Goal: Information Seeking & Learning: Learn about a topic

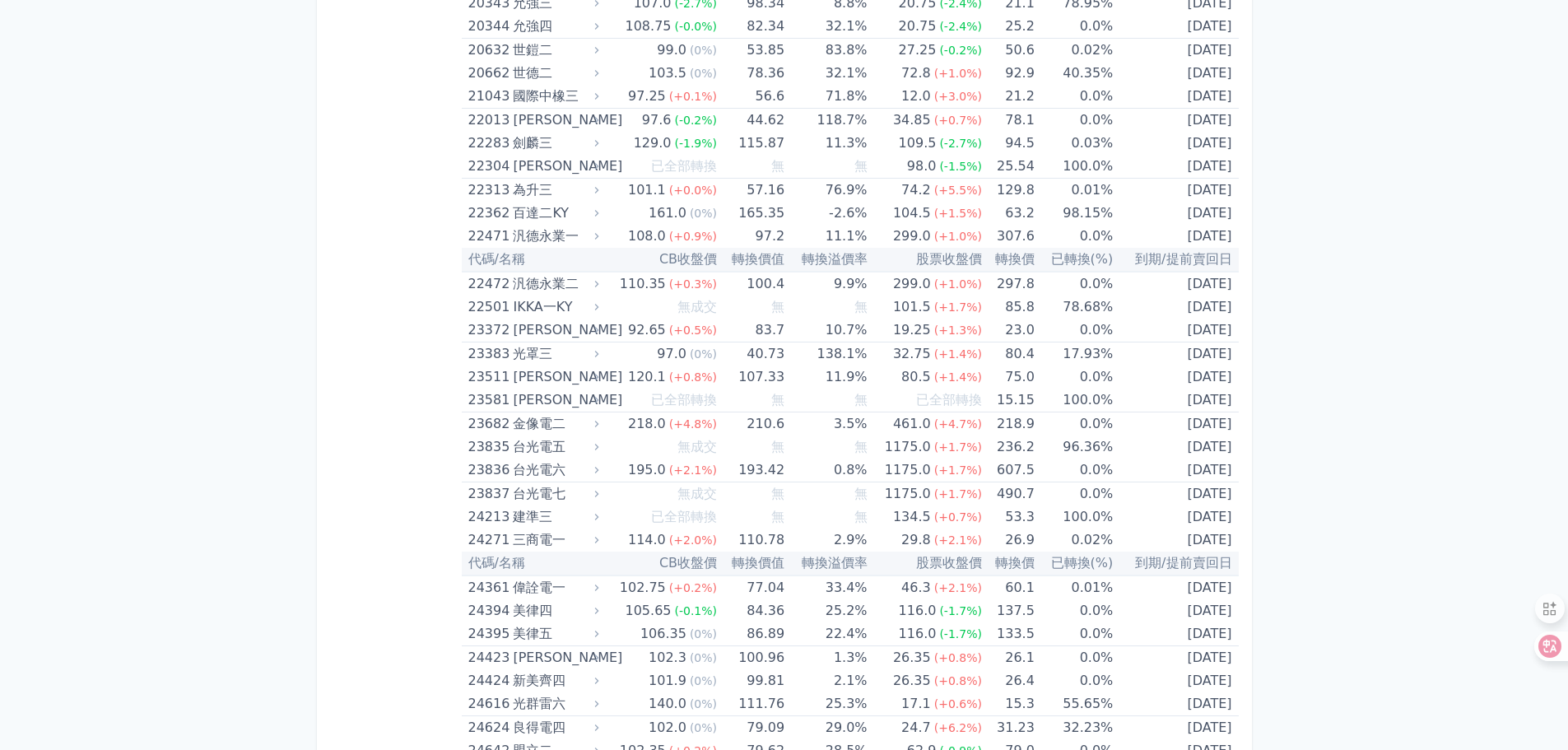
scroll to position [1101, 0]
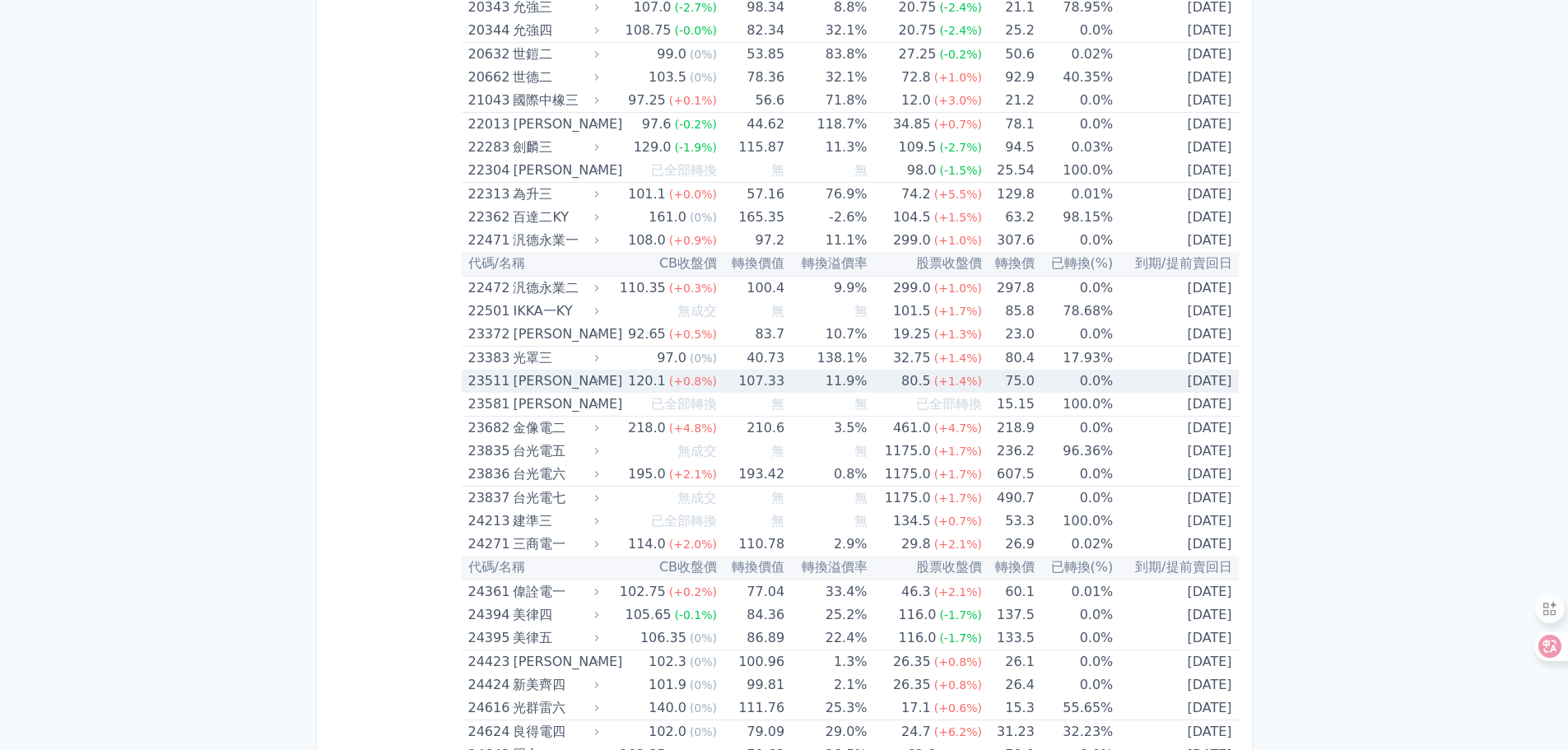
click at [499, 383] on div "23511" at bounding box center [488, 381] width 41 height 23
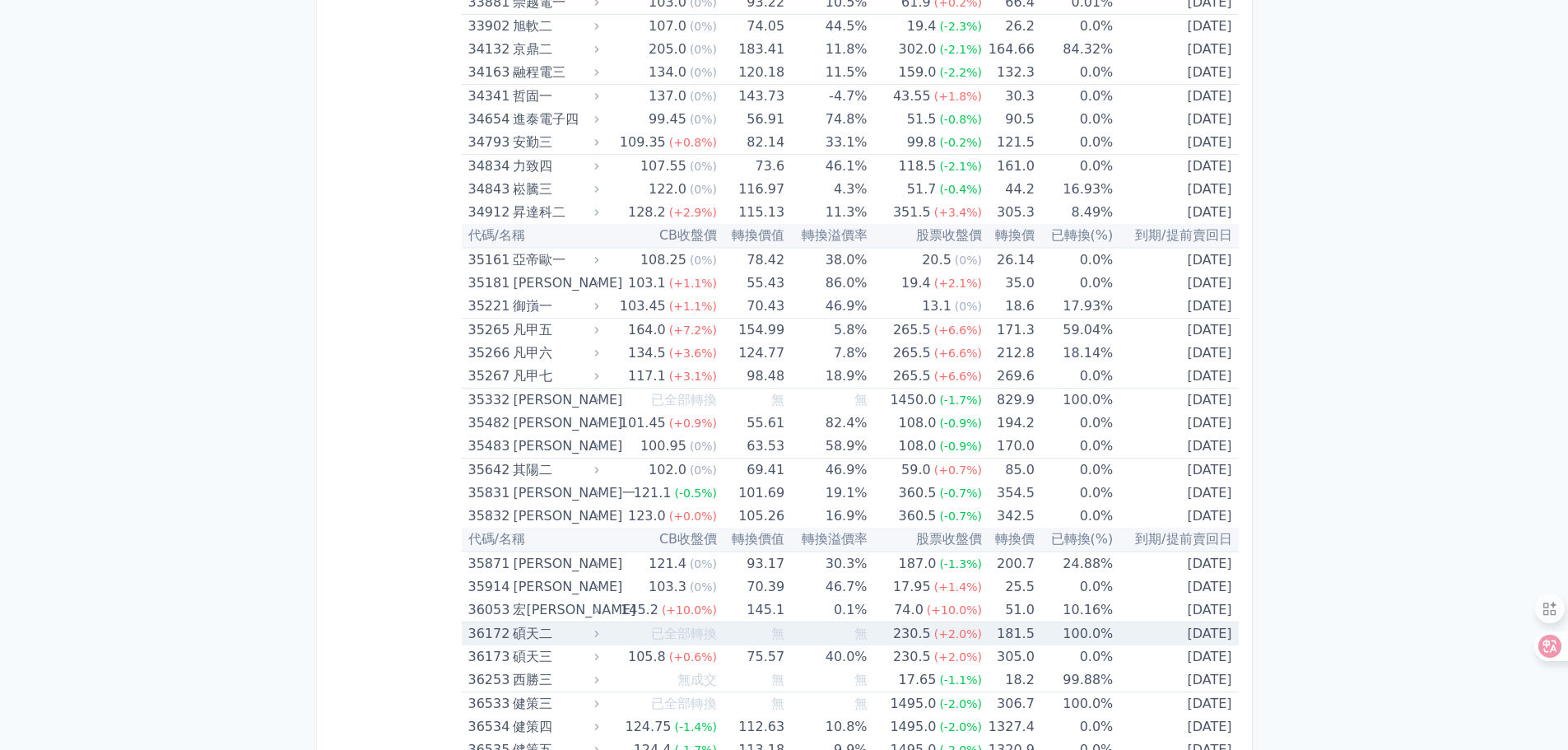
scroll to position [4202, 0]
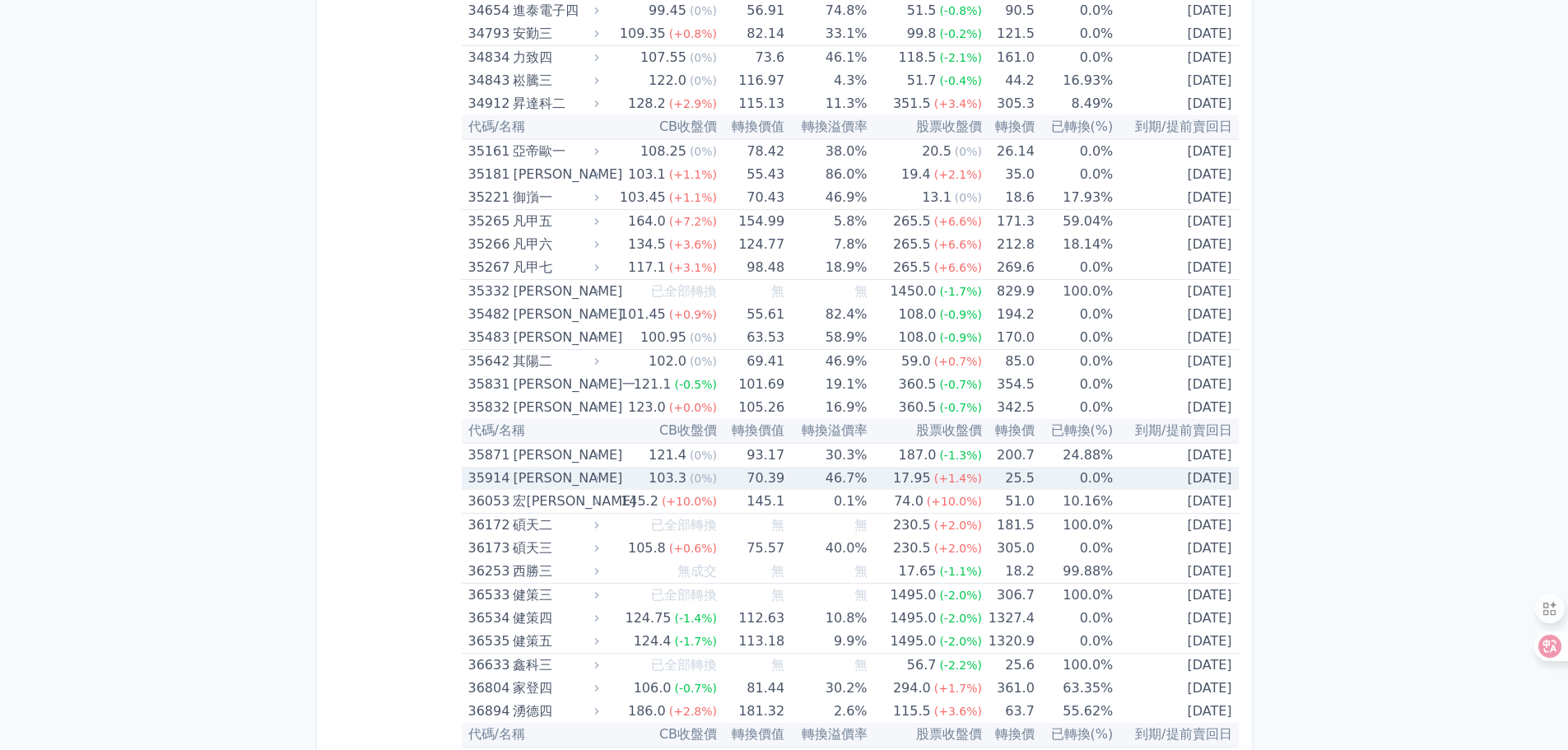
click at [485, 474] on div "35914" at bounding box center [488, 478] width 41 height 23
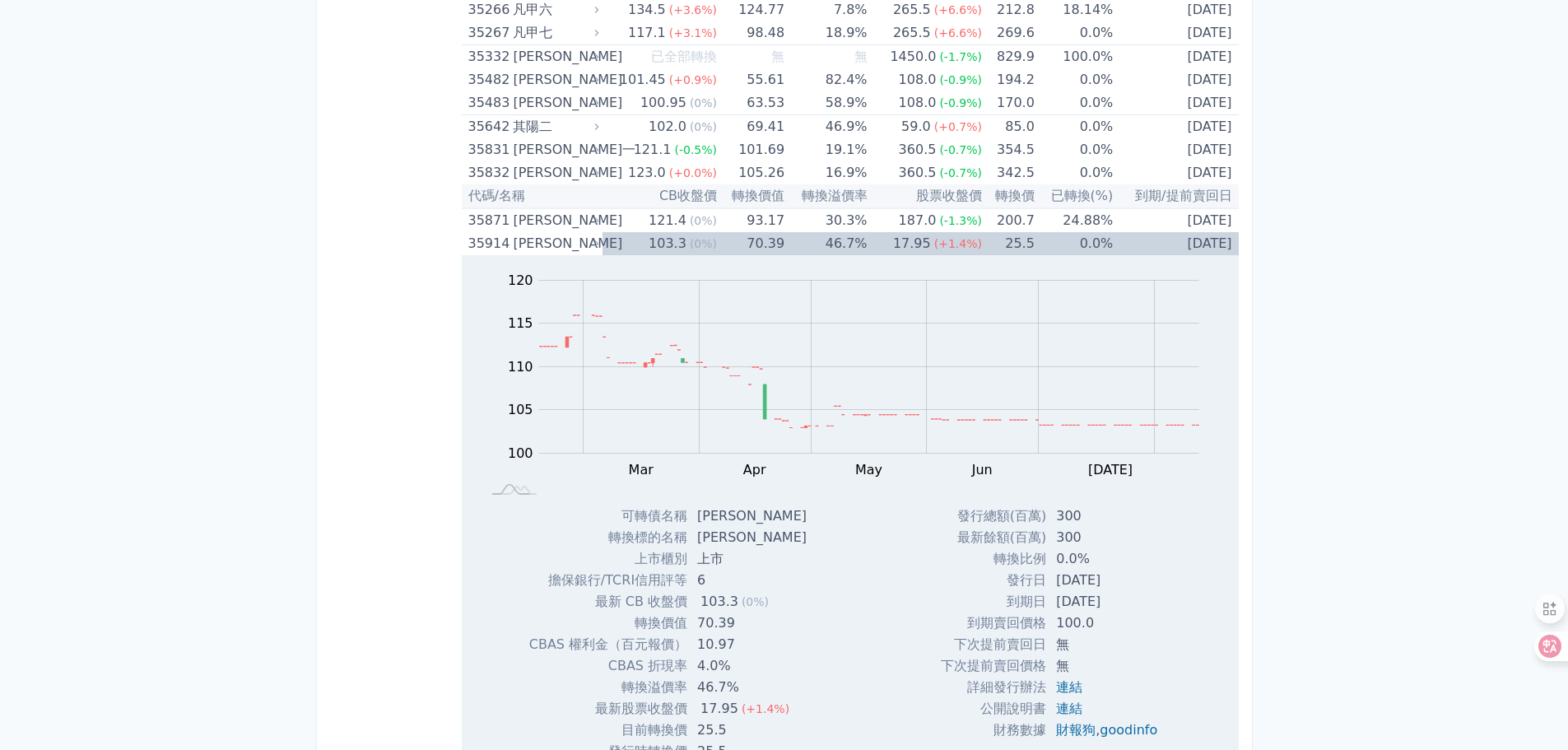
scroll to position [4531, 0]
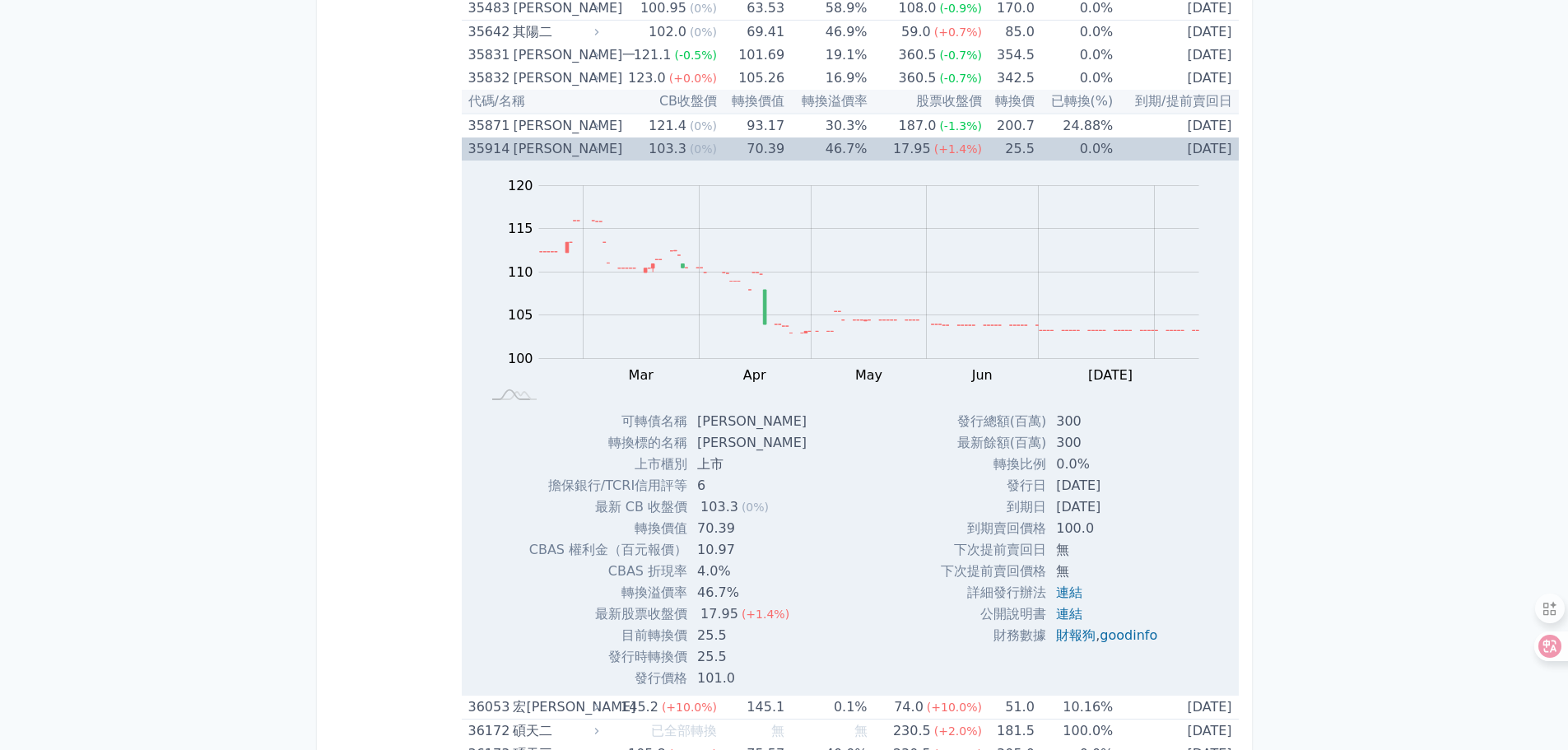
click at [476, 154] on div "35914" at bounding box center [488, 149] width 41 height 23
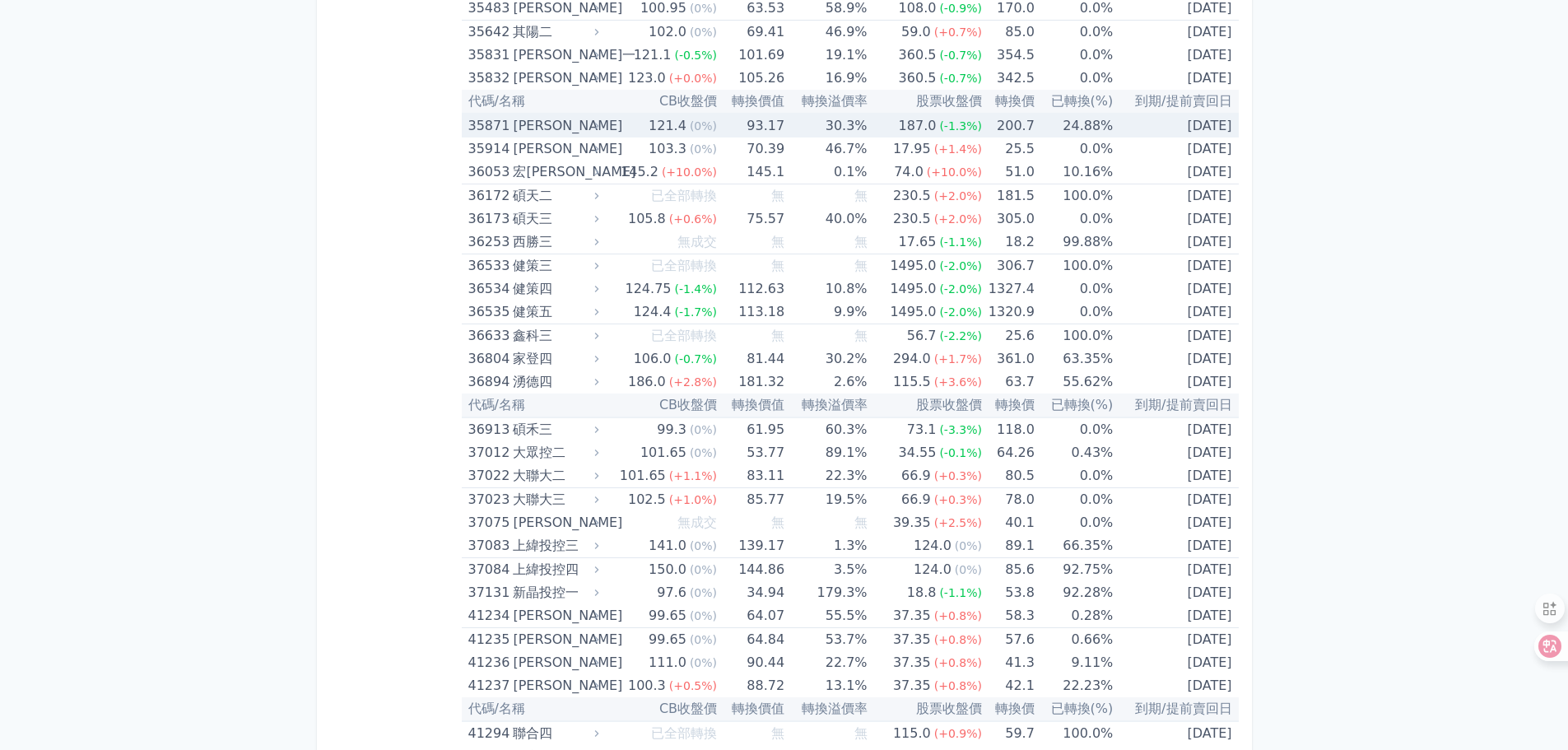
click at [488, 122] on div "35871" at bounding box center [488, 126] width 41 height 23
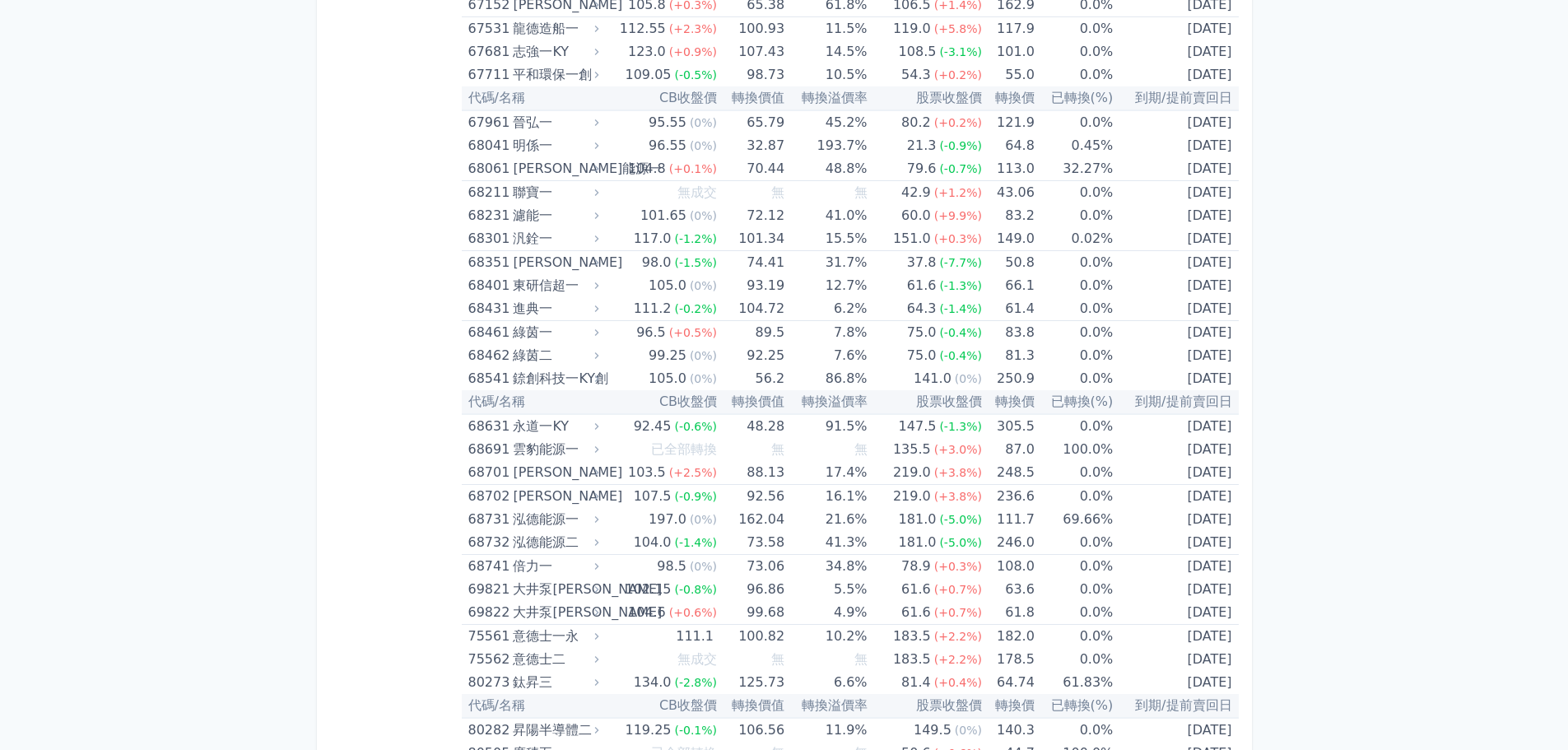
scroll to position [8829, 0]
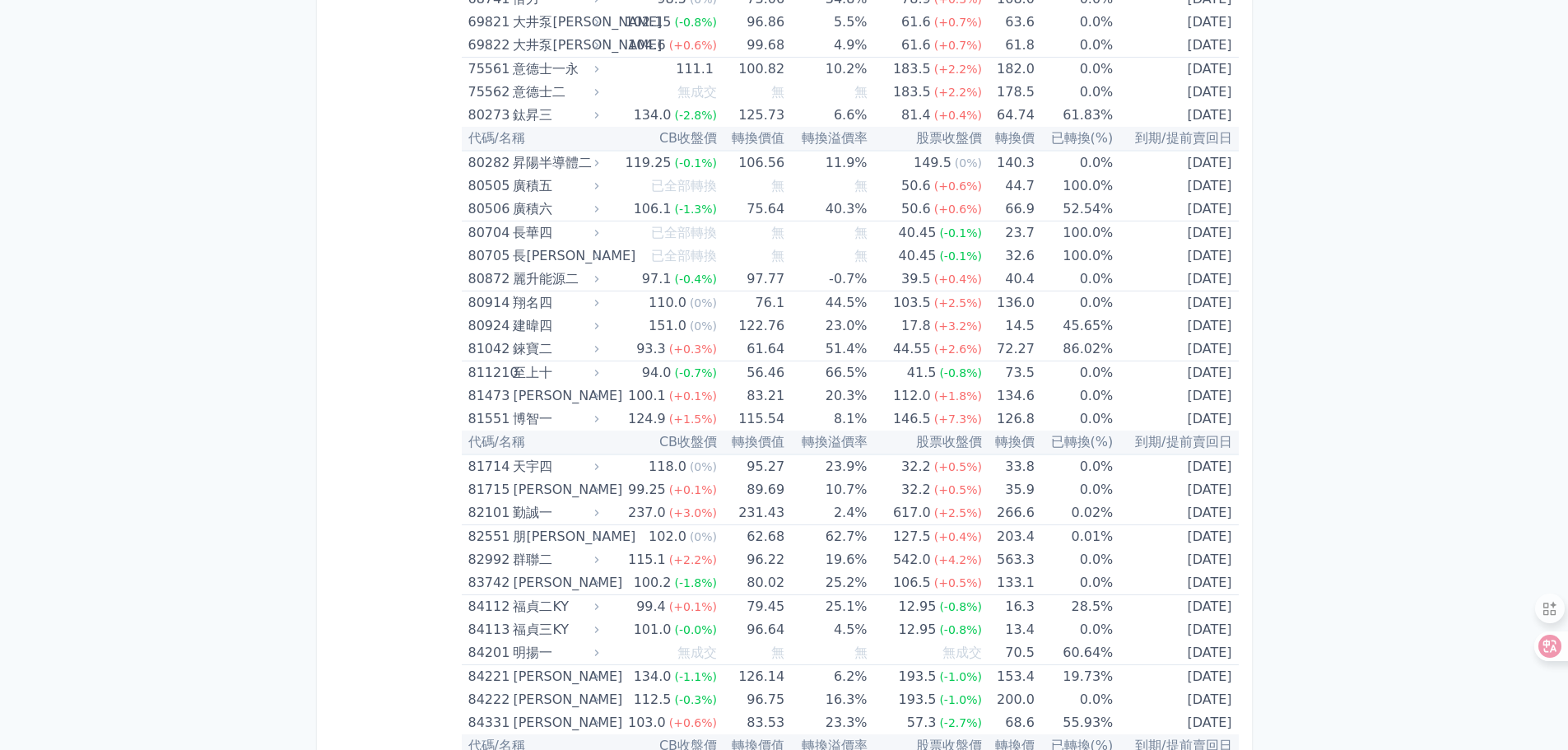
drag, startPoint x: 1577, startPoint y: 365, endPoint x: 1579, endPoint y: 662, distance: 297.0
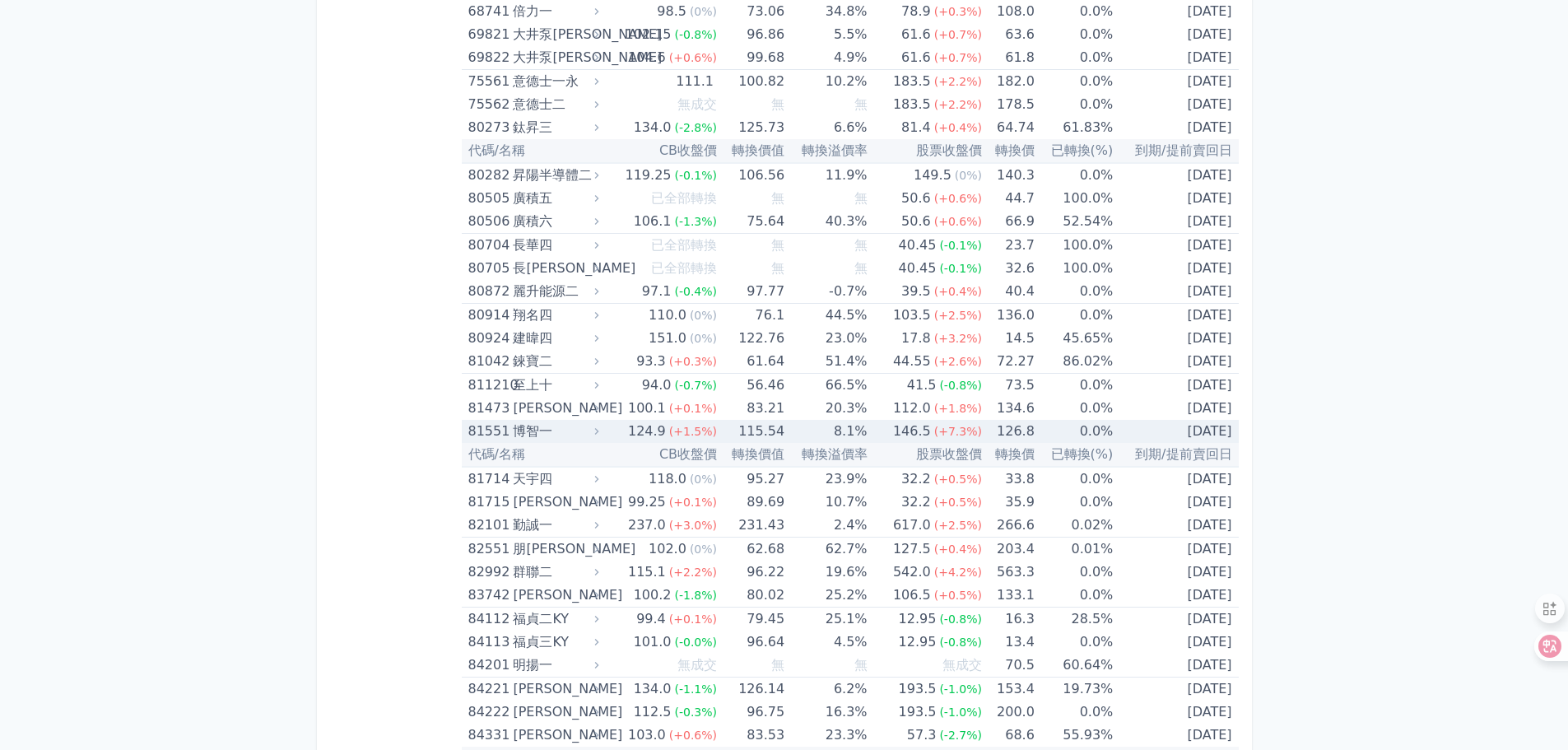
click at [480, 434] on div "81551" at bounding box center [488, 431] width 41 height 23
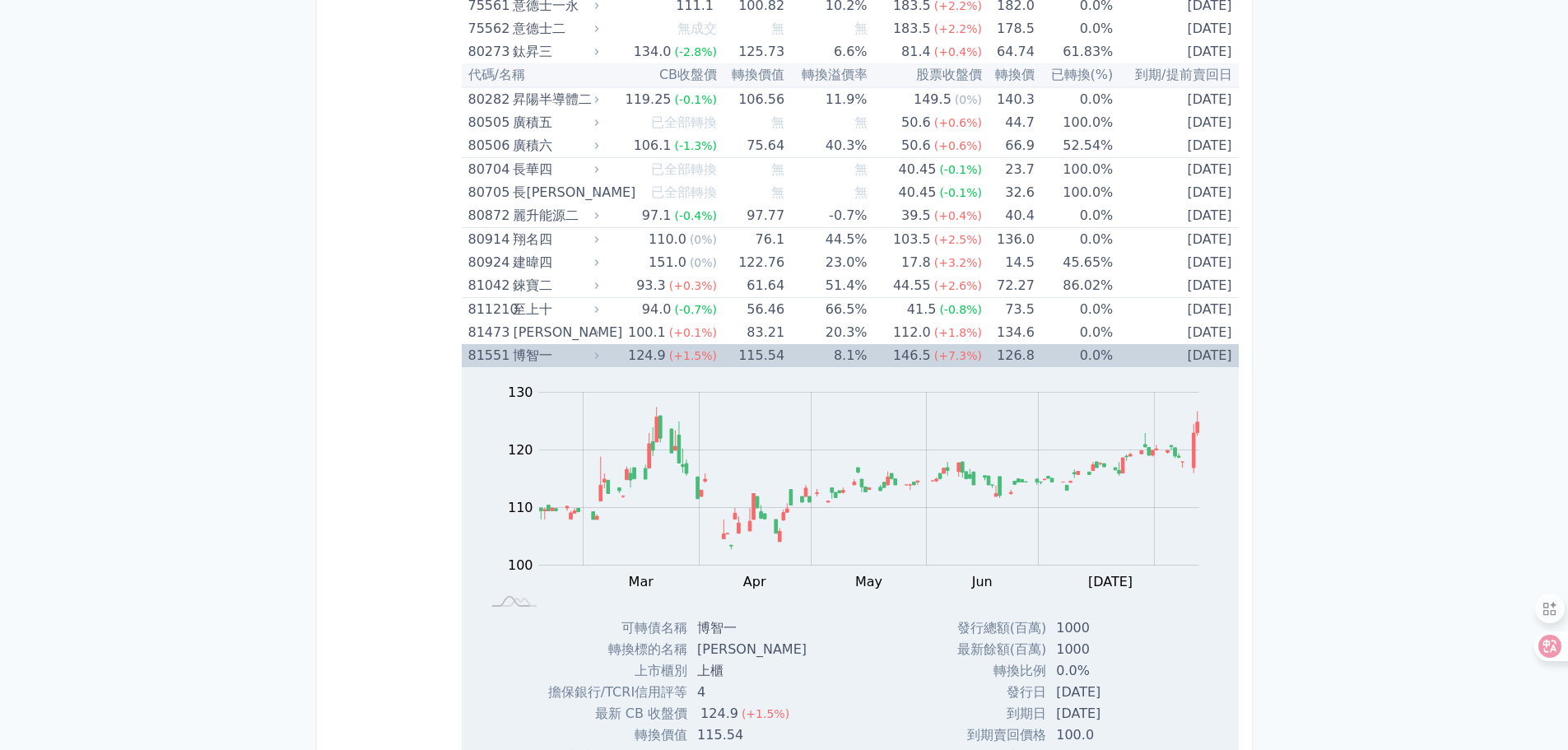
scroll to position [9052, 0]
